Goal: Find specific page/section: Find specific page/section

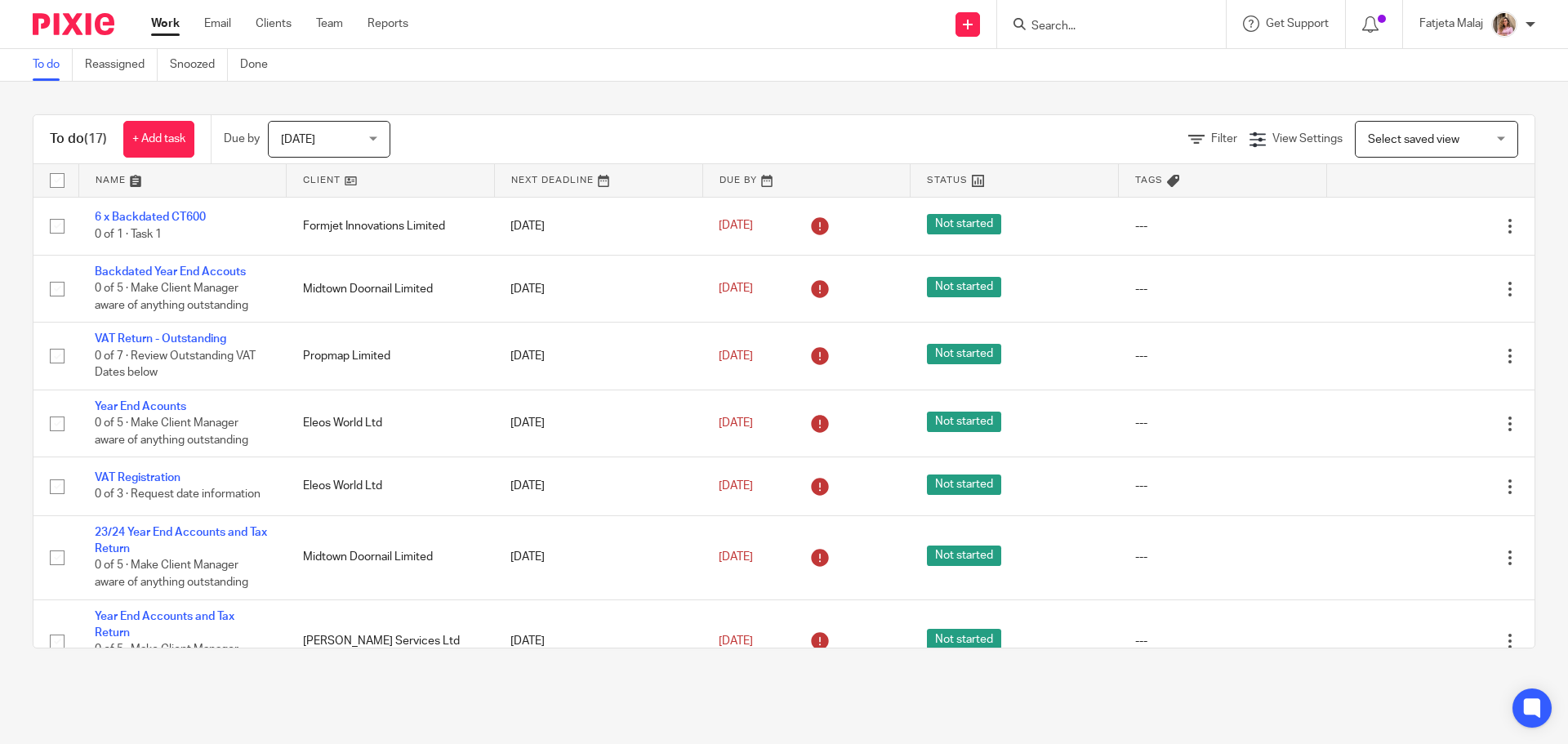
click at [1151, 18] on form at bounding box center [1116, 24] width 174 height 21
click at [1157, 33] on input "Search" at bounding box center [1103, 27] width 147 height 14
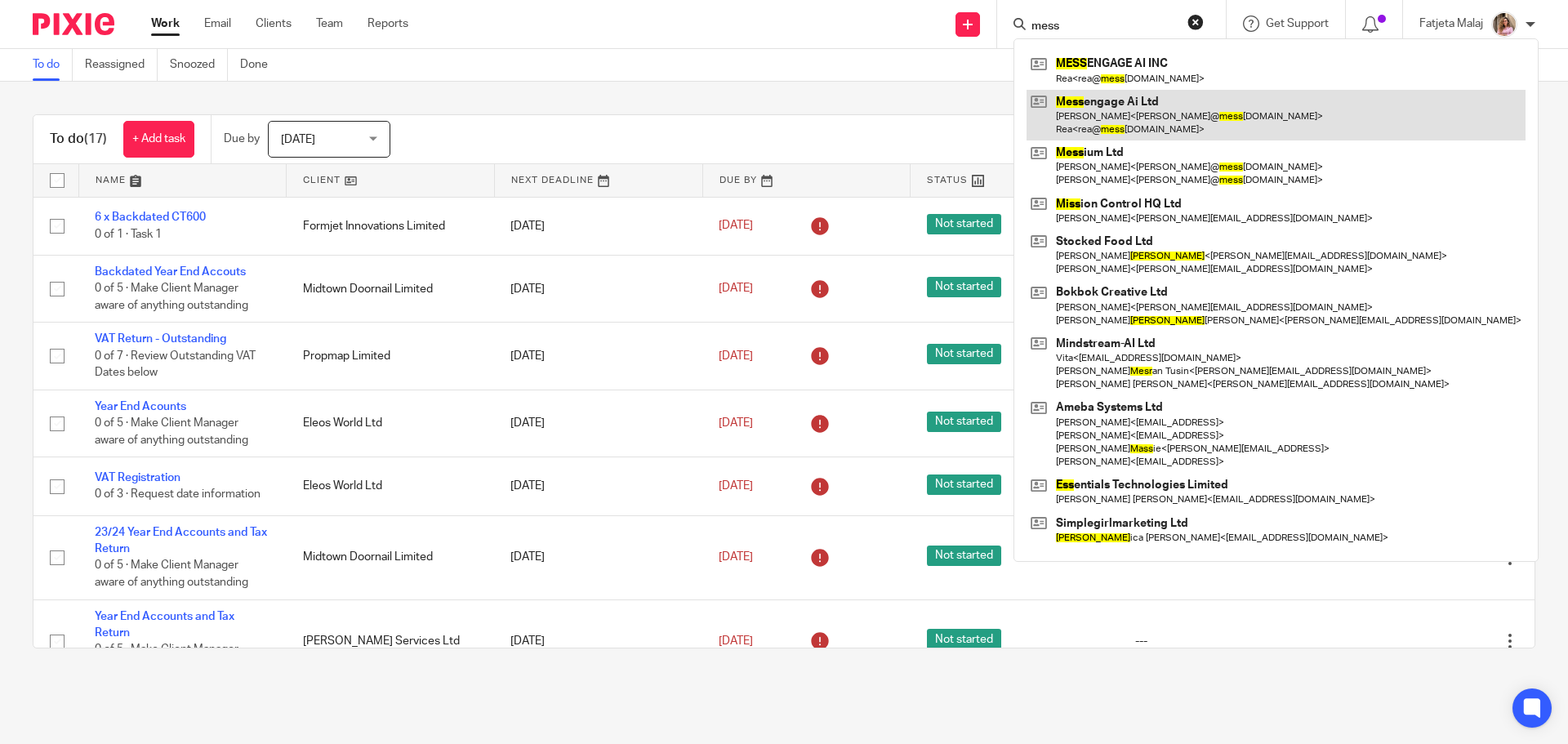
type input "mess"
click at [1196, 105] on link at bounding box center [1276, 114] width 499 height 51
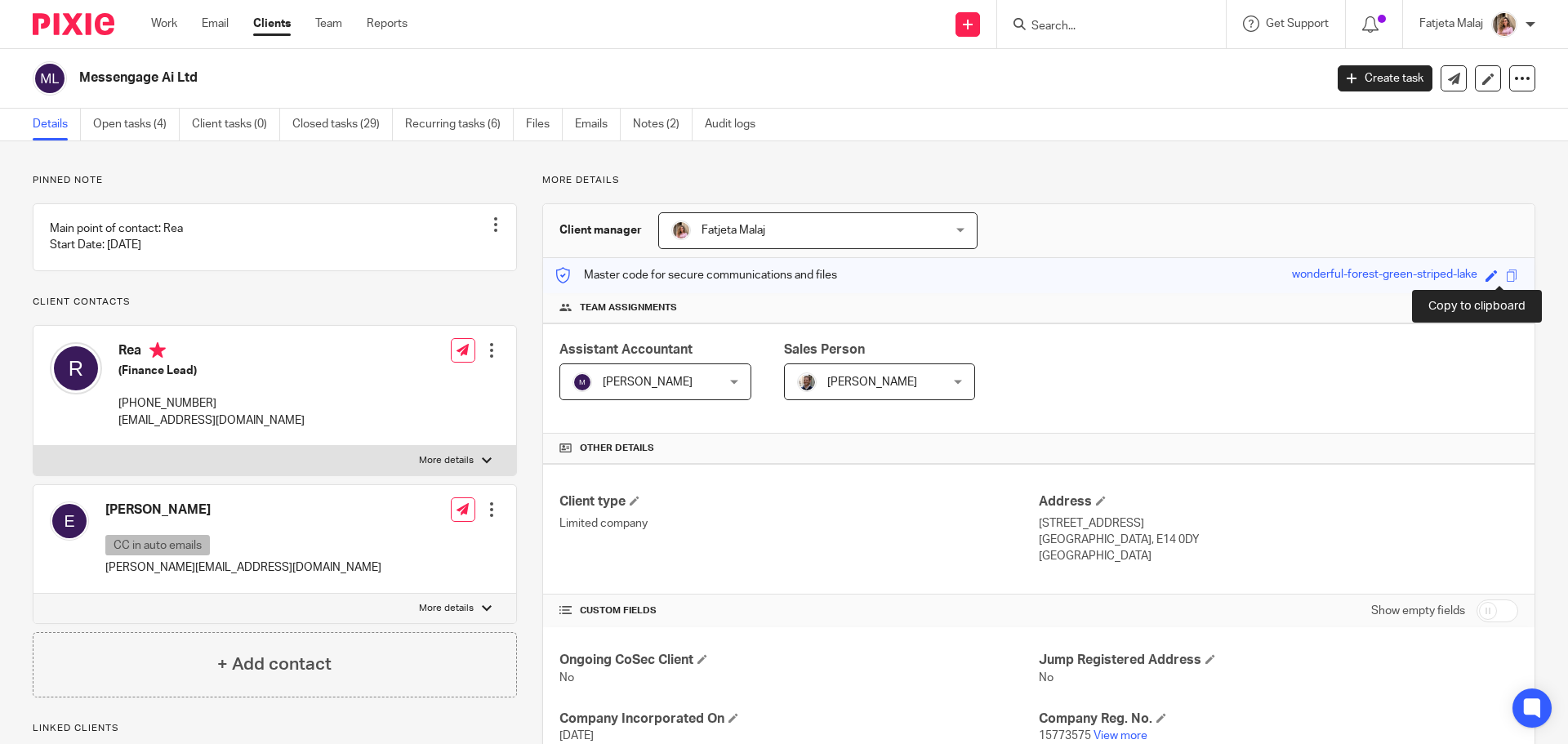
click at [1505, 275] on span at bounding box center [1512, 275] width 13 height 13
drag, startPoint x: 1465, startPoint y: 276, endPoint x: 1273, endPoint y: 280, distance: 192.0
click at [1273, 280] on div "Master code for secure communications and files wonderful-forest-green-striped-…" at bounding box center [1038, 275] width 991 height 35
copy div "wonderful-forest-green-striped-lake"
drag, startPoint x: 1198, startPoint y: 32, endPoint x: 1096, endPoint y: 28, distance: 102.1
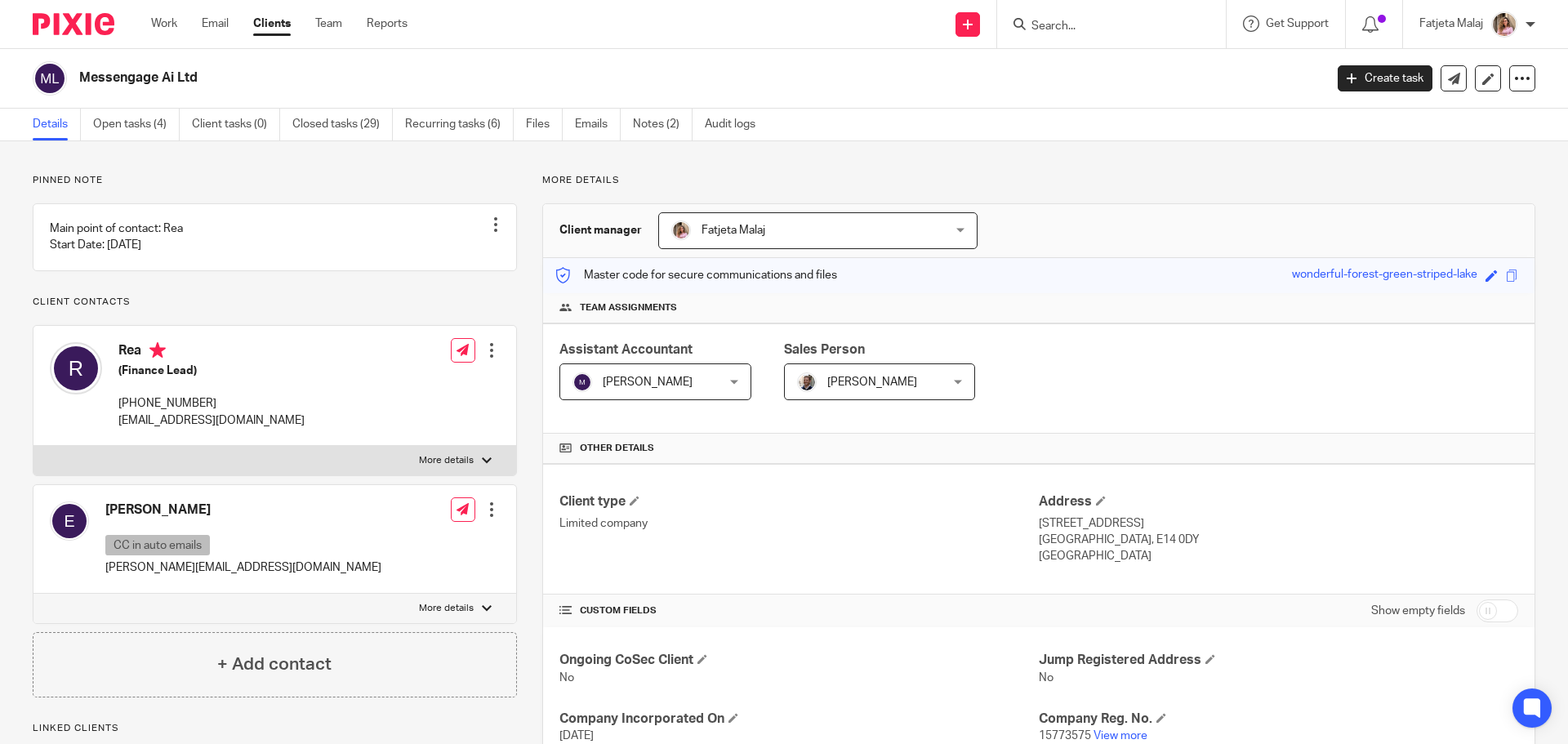
click at [1193, 32] on form at bounding box center [1116, 24] width 174 height 21
click at [1096, 28] on input "Search" at bounding box center [1103, 27] width 147 height 14
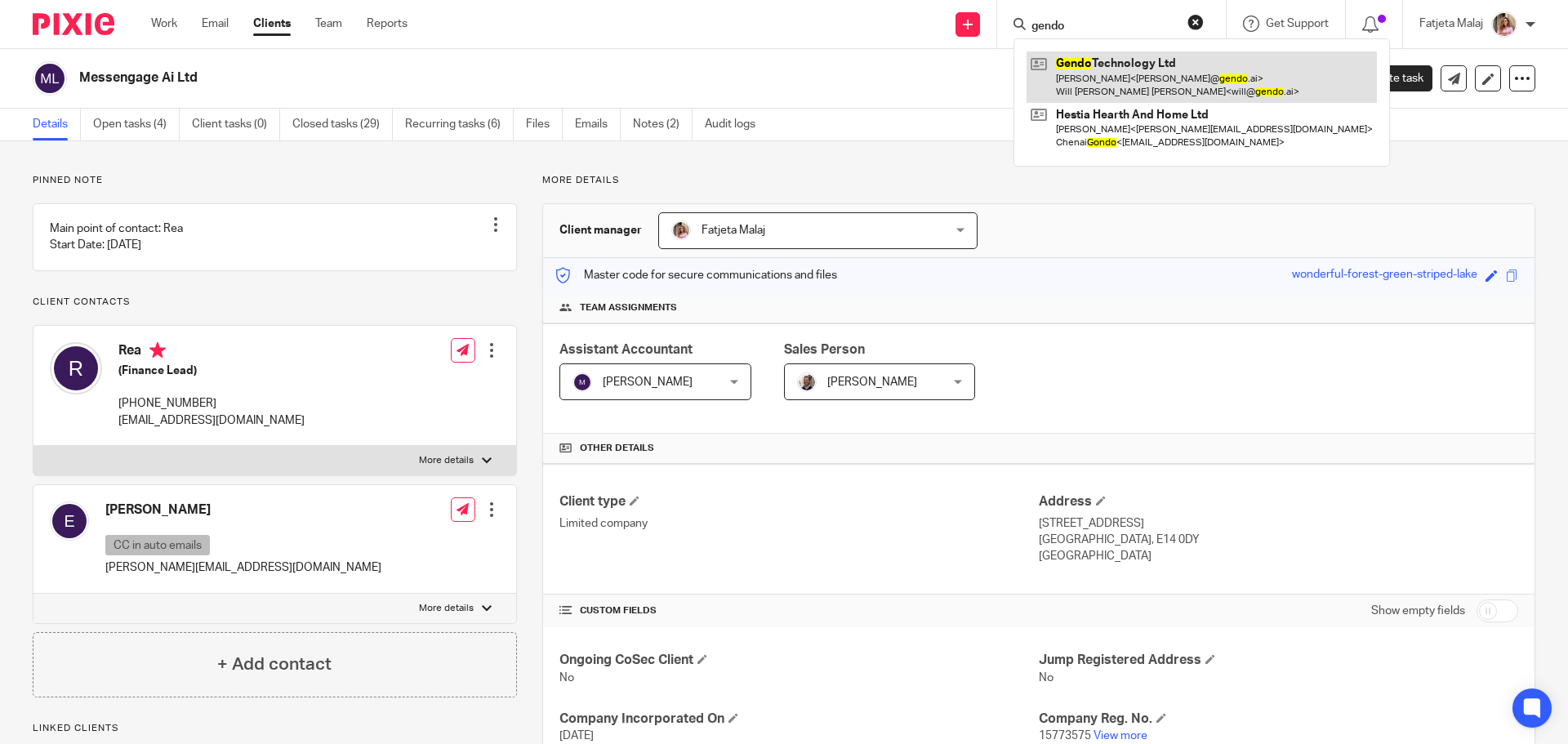
type input "gendo"
click at [1109, 89] on link at bounding box center [1202, 77] width 351 height 51
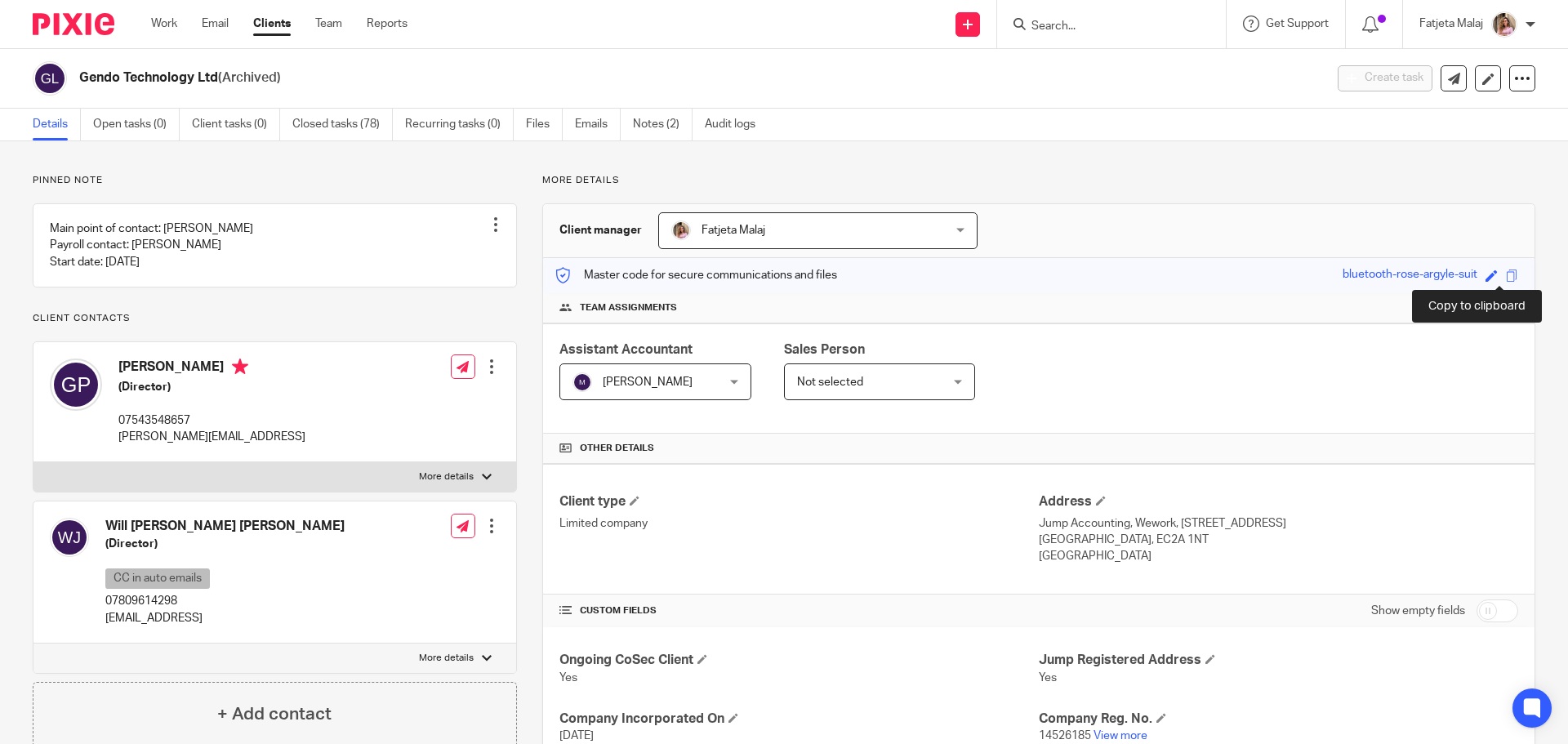
click at [1505, 276] on span at bounding box center [1512, 275] width 13 height 13
